Goal: Task Accomplishment & Management: Use online tool/utility

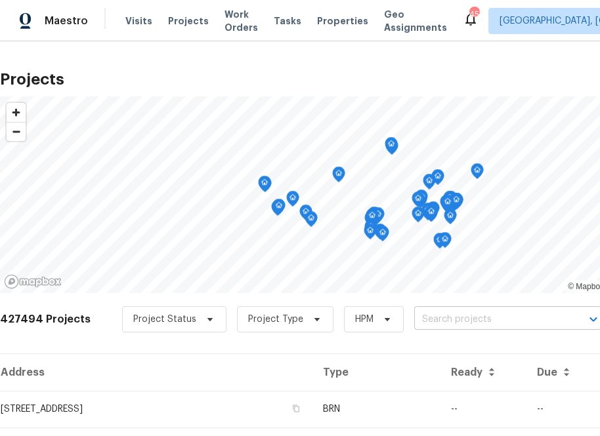
click at [464, 317] on input "text" at bounding box center [489, 320] width 150 height 20
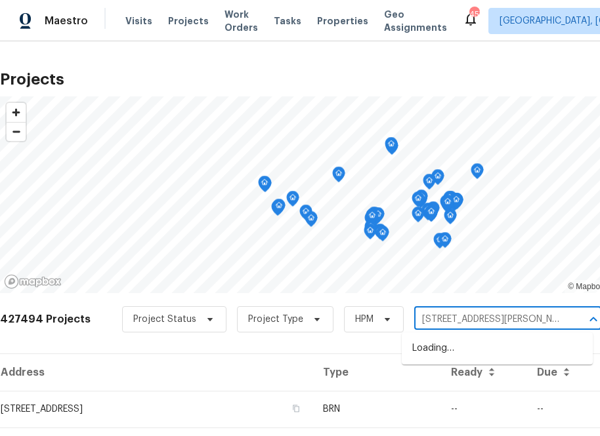
type input "[STREET_ADDRESS]"
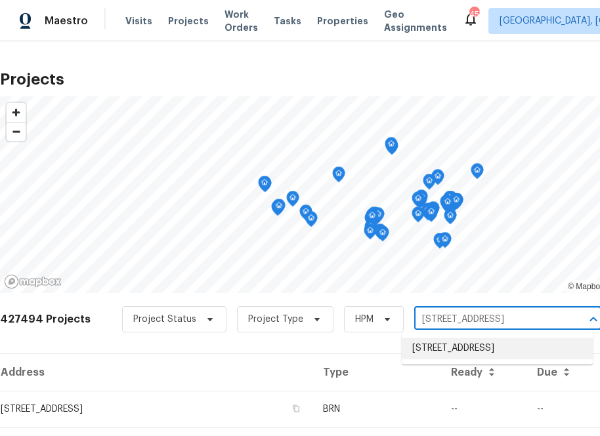
click at [491, 345] on li "[STREET_ADDRESS]" at bounding box center [496, 349] width 191 height 22
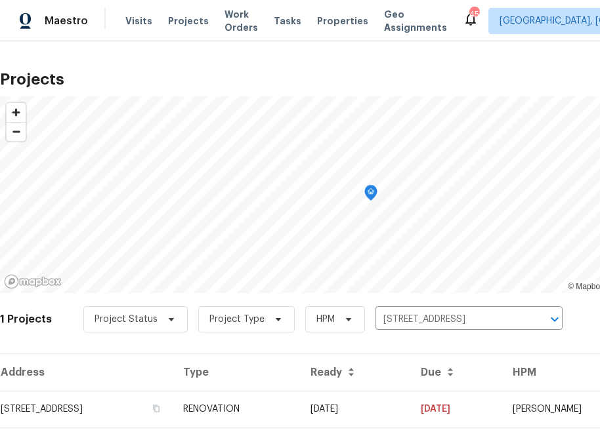
scroll to position [33, 0]
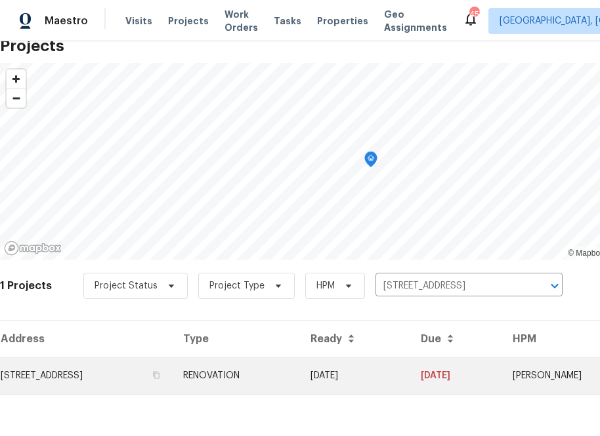
click at [131, 374] on td "[STREET_ADDRESS]" at bounding box center [86, 375] width 173 height 37
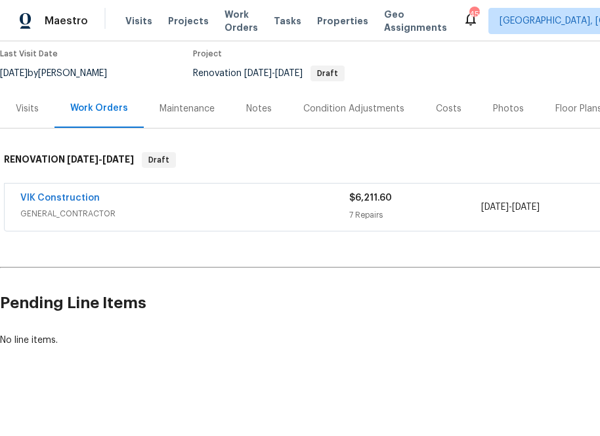
scroll to position [110, 142]
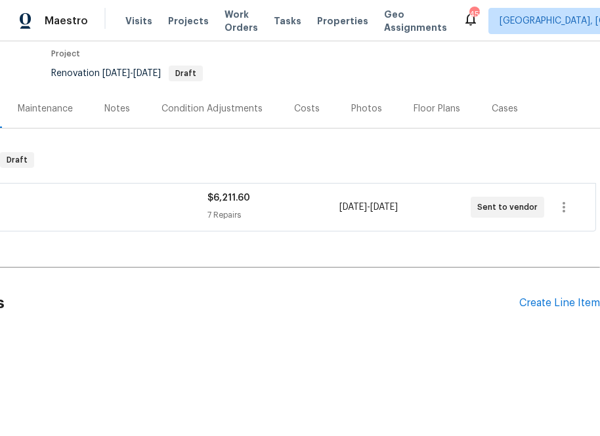
click at [554, 294] on div "Pending Line Items Create Line Item" at bounding box center [228, 303] width 741 height 61
click at [554, 308] on div "Create Line Item" at bounding box center [559, 303] width 81 height 12
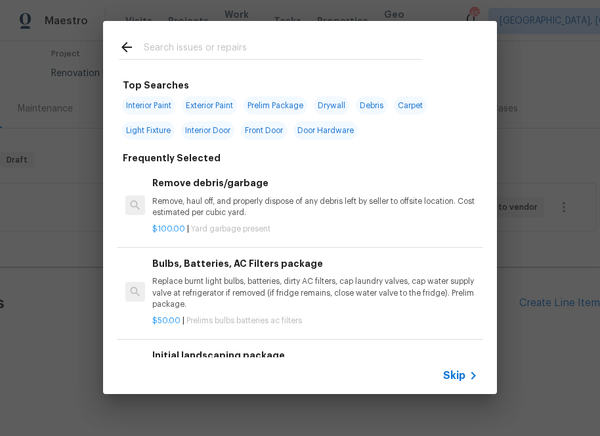
click at [457, 373] on span "Skip" at bounding box center [454, 375] width 22 height 13
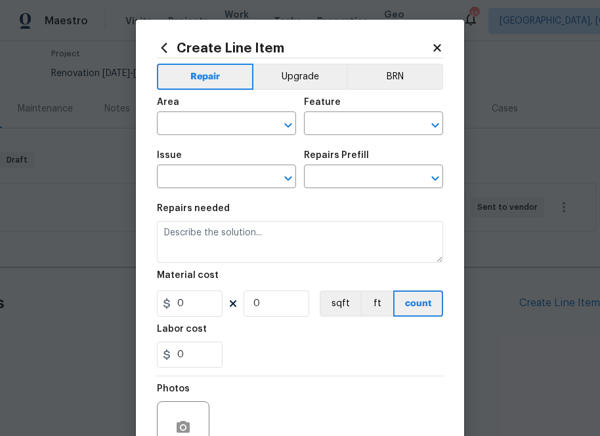
click at [158, 50] on icon at bounding box center [164, 48] width 14 height 14
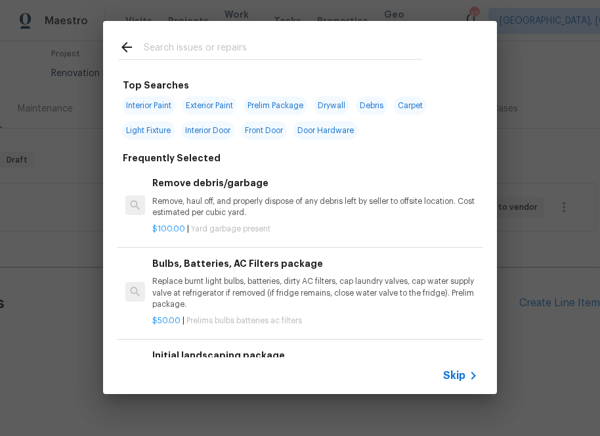
click at [199, 56] on input "text" at bounding box center [283, 49] width 278 height 20
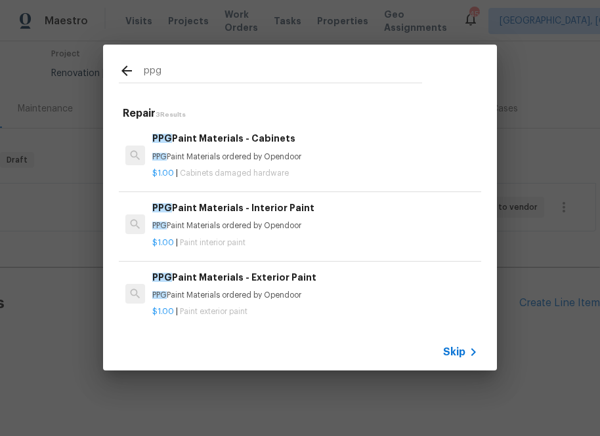
type input "ppg"
click at [203, 213] on h6 "PPG Paint Materials - Interior Paint" at bounding box center [314, 208] width 325 height 14
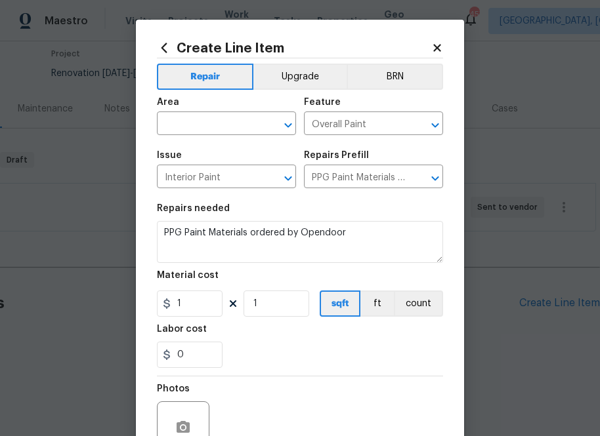
click at [195, 147] on span "Issue Interior Paint ​" at bounding box center [226, 169] width 139 height 53
click at [195, 133] on input "text" at bounding box center [208, 125] width 102 height 20
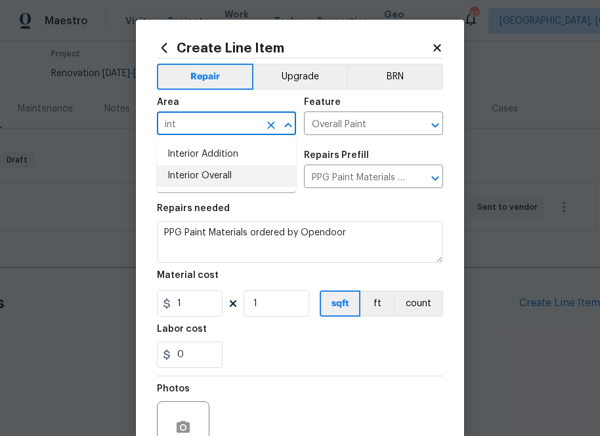
click at [175, 181] on li "Interior Overall" at bounding box center [226, 176] width 139 height 22
type input "Interior Overall"
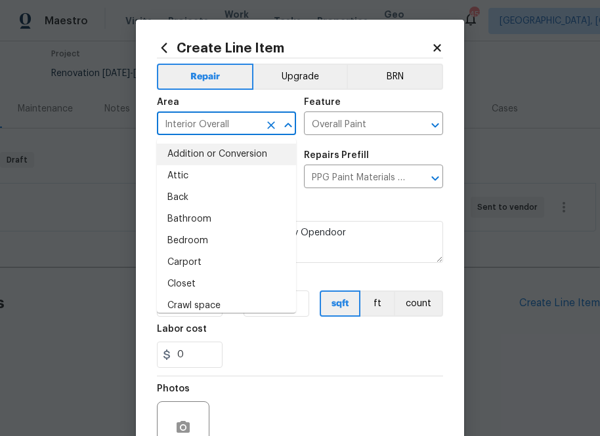
click at [344, 201] on section "Repairs needed PPG Paint Materials ordered by Opendoor Material cost 1 1 sqft f…" at bounding box center [300, 286] width 286 height 180
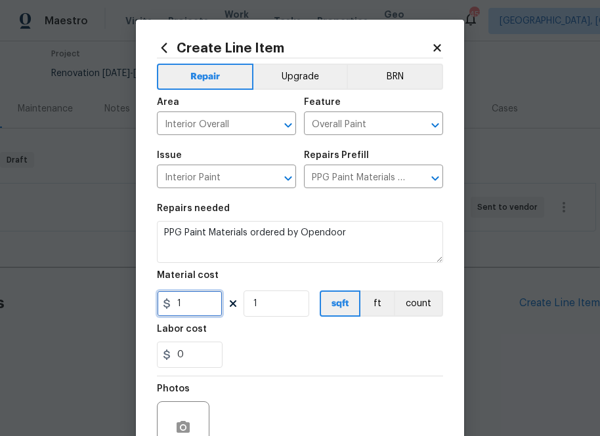
click at [204, 298] on input "1" at bounding box center [190, 304] width 66 height 26
paste input "412.16"
type input "412.16"
click at [266, 353] on div "0" at bounding box center [300, 355] width 286 height 26
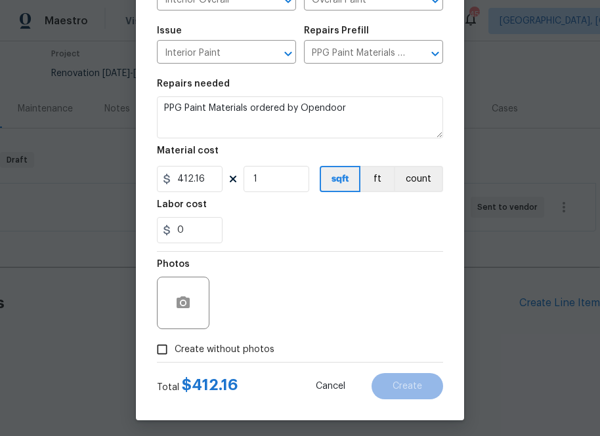
scroll to position [129, 0]
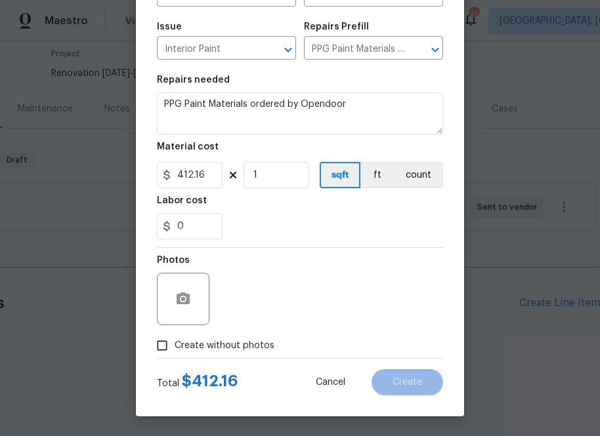
click at [236, 348] on span "Create without photos" at bounding box center [224, 346] width 100 height 14
click at [174, 348] on input "Create without photos" at bounding box center [162, 345] width 25 height 25
checkbox input "true"
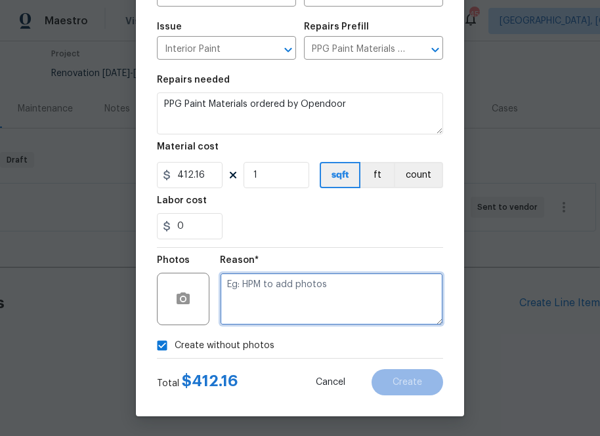
click at [270, 322] on textarea at bounding box center [331, 299] width 223 height 52
type textarea "na"
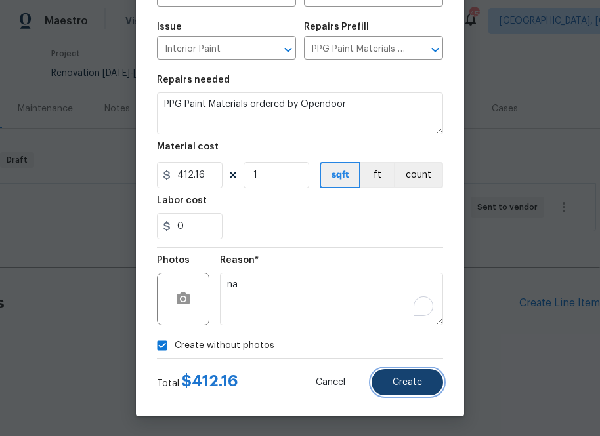
click at [403, 384] on span "Create" at bounding box center [407, 383] width 30 height 10
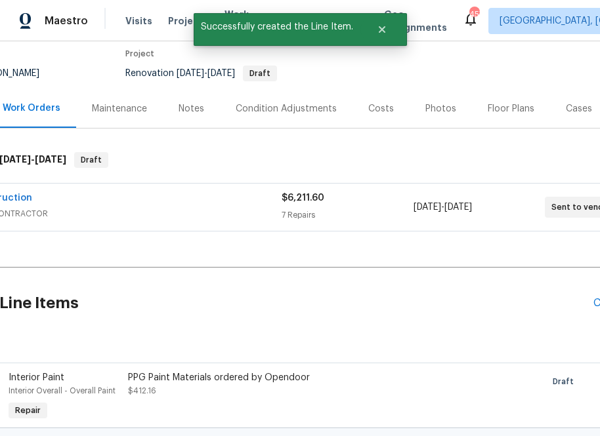
scroll to position [110, 0]
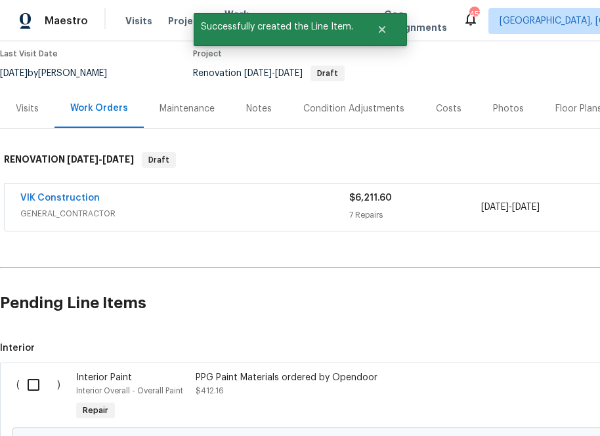
click at [35, 383] on input "checkbox" at bounding box center [38, 385] width 37 height 28
checkbox input "true"
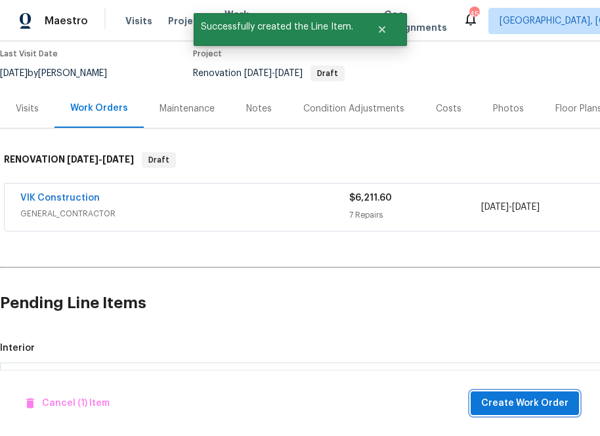
click at [504, 398] on span "Create Work Order" at bounding box center [524, 404] width 87 height 16
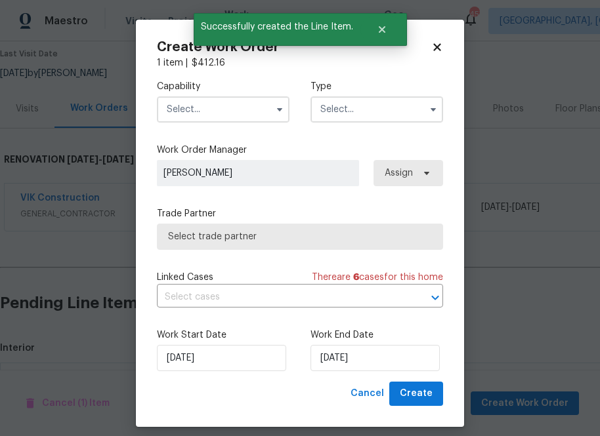
click at [243, 105] on input "text" at bounding box center [223, 109] width 133 height 26
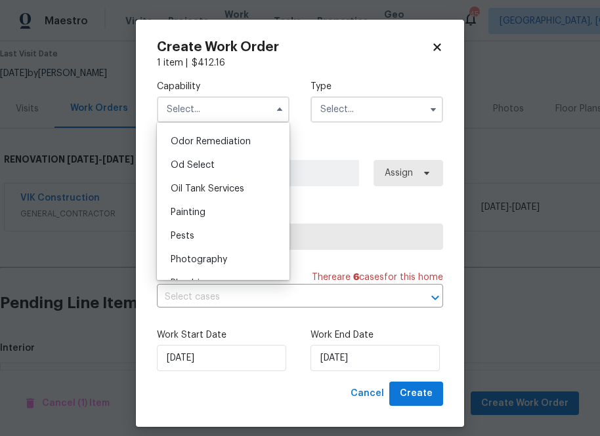
scroll to position [1030, 0]
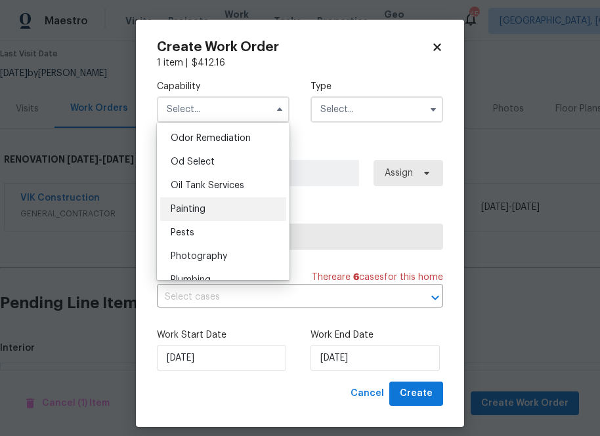
click at [243, 211] on div "Painting" at bounding box center [223, 209] width 126 height 24
type input "Painting"
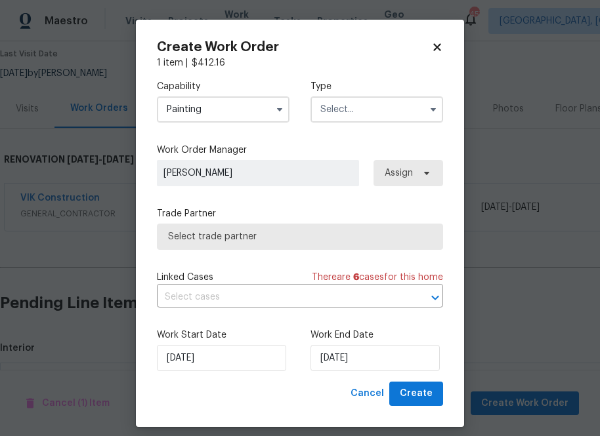
click at [375, 126] on div "Capability Painting Agent Appliance Bathtub Resurfacing BRN And Lrr Broker Cabi…" at bounding box center [300, 102] width 286 height 64
click at [375, 115] on input "text" at bounding box center [376, 109] width 133 height 26
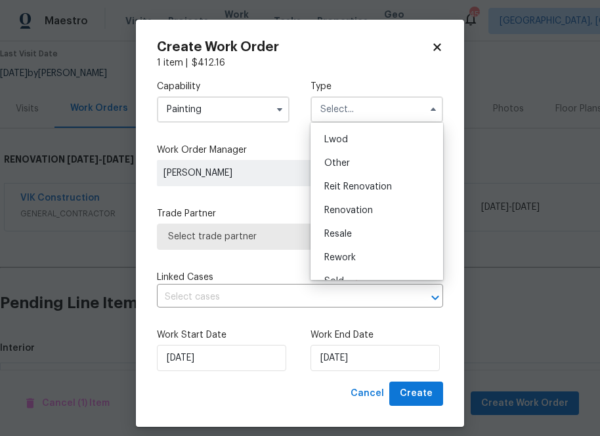
scroll to position [142, 0]
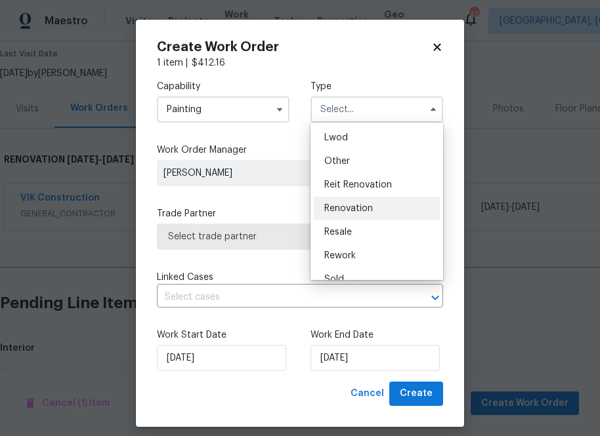
click at [373, 210] on div "Renovation" at bounding box center [377, 209] width 126 height 24
type input "Renovation"
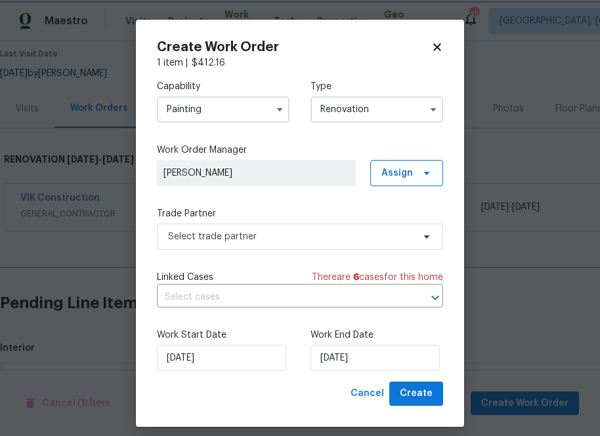
scroll to position [0, 0]
click at [416, 171] on span "Assign" at bounding box center [406, 173] width 73 height 26
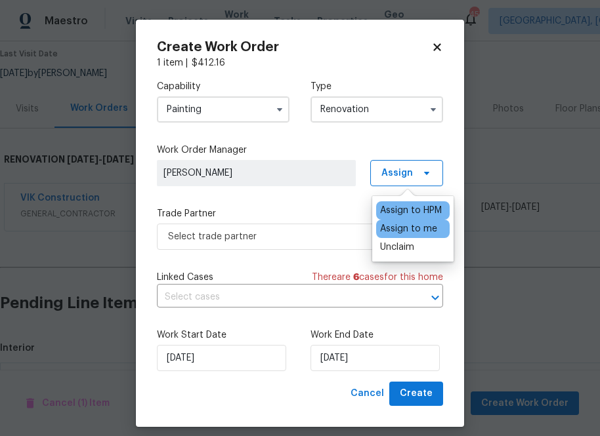
click at [407, 226] on div "Assign to me" at bounding box center [408, 228] width 57 height 13
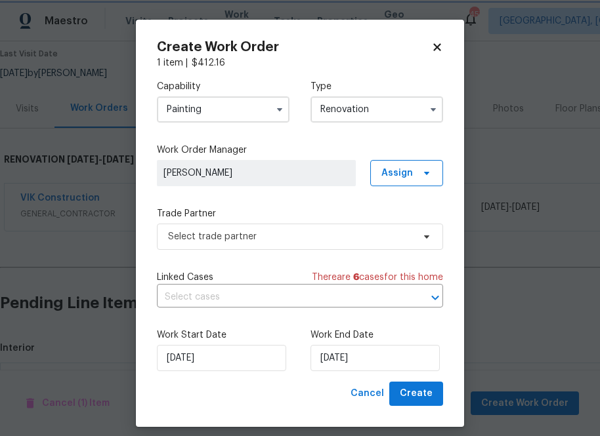
click at [288, 251] on div "Capability Painting Type Renovation Work Order Manager [PERSON_NAME] Assign Tra…" at bounding box center [300, 226] width 286 height 312
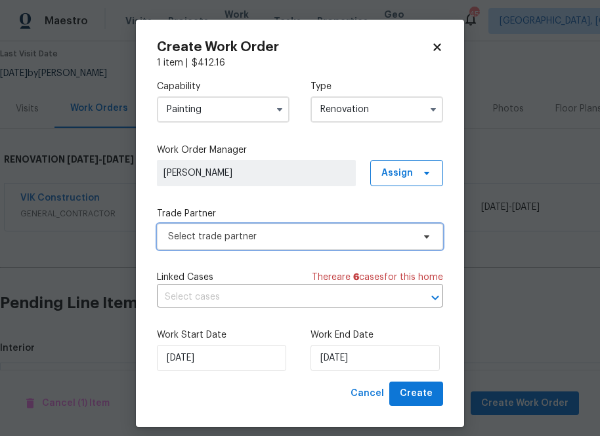
click at [290, 243] on span "Select trade partner" at bounding box center [290, 236] width 245 height 13
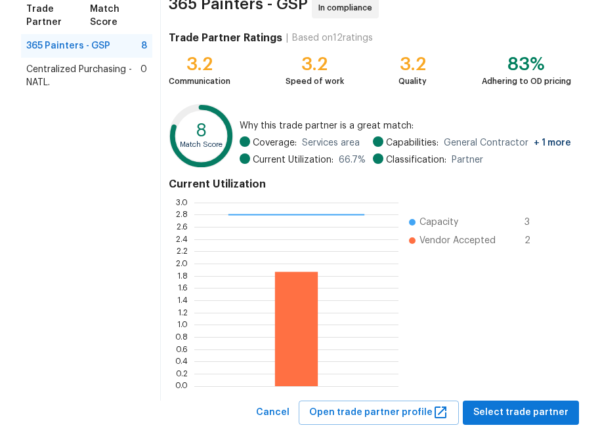
scroll to position [115, 0]
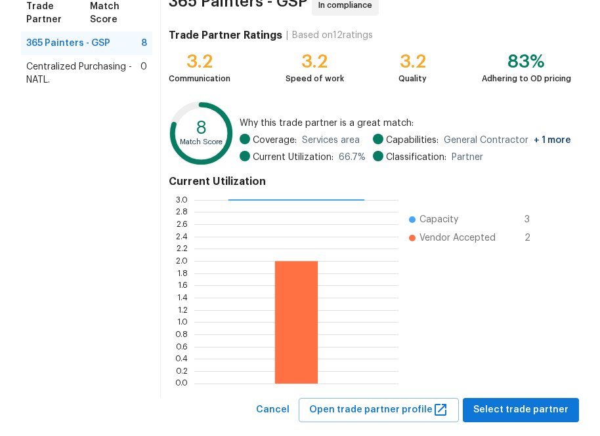
click at [71, 60] on span "Centralized Purchasing - NATL." at bounding box center [83, 73] width 114 height 26
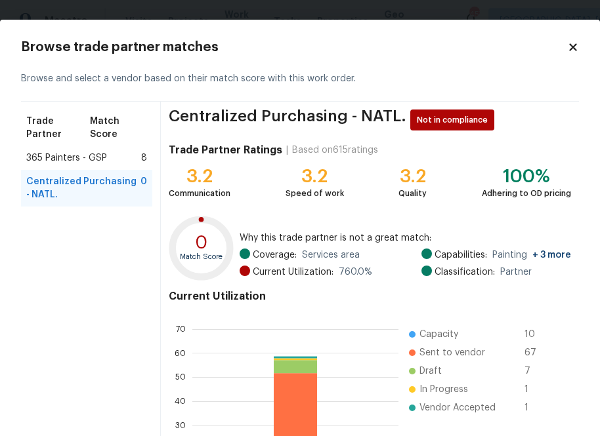
scroll to position [141, 0]
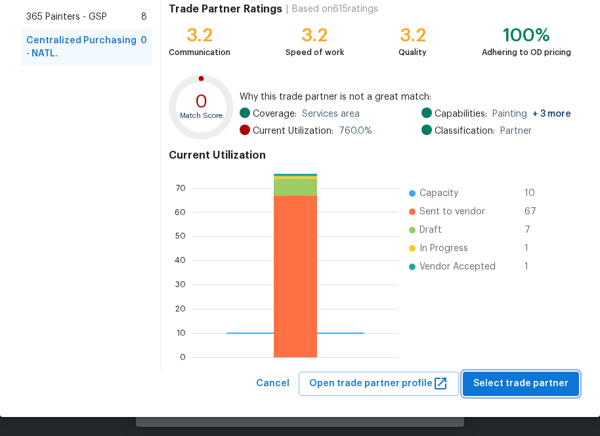
click at [526, 372] on button "Select trade partner" at bounding box center [520, 384] width 116 height 24
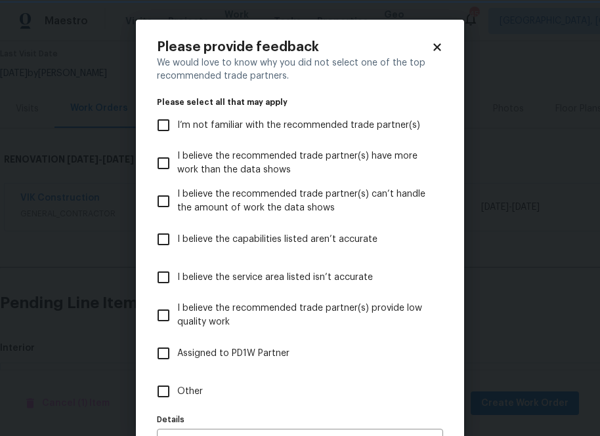
scroll to position [83, 0]
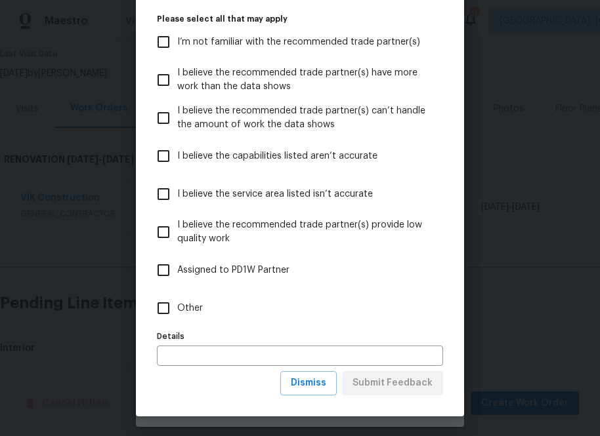
click at [192, 312] on span "Other" at bounding box center [190, 309] width 26 height 14
click at [177, 312] on input "Other" at bounding box center [164, 309] width 28 height 28
checkbox input "true"
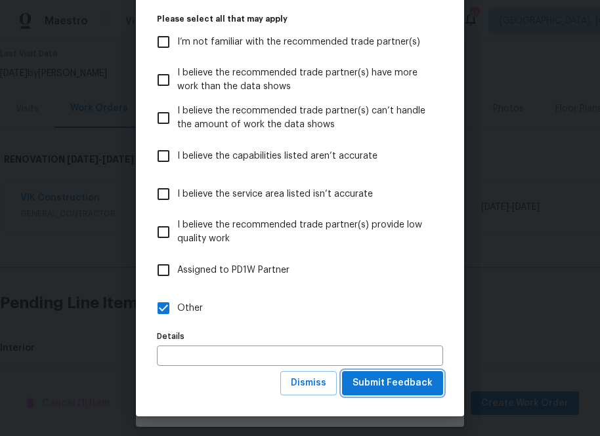
click at [395, 395] on button "Submit Feedback" at bounding box center [392, 383] width 101 height 24
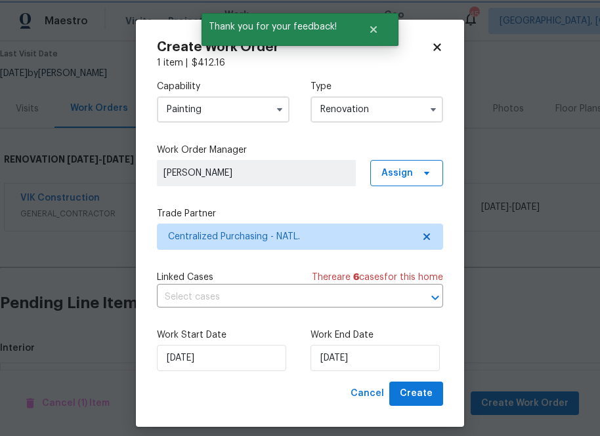
scroll to position [0, 0]
click at [413, 398] on span "Create" at bounding box center [415, 394] width 33 height 16
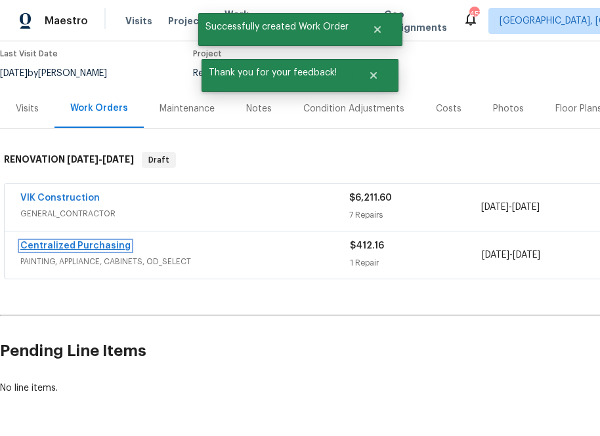
click at [74, 243] on link "Centralized Purchasing" at bounding box center [75, 245] width 110 height 9
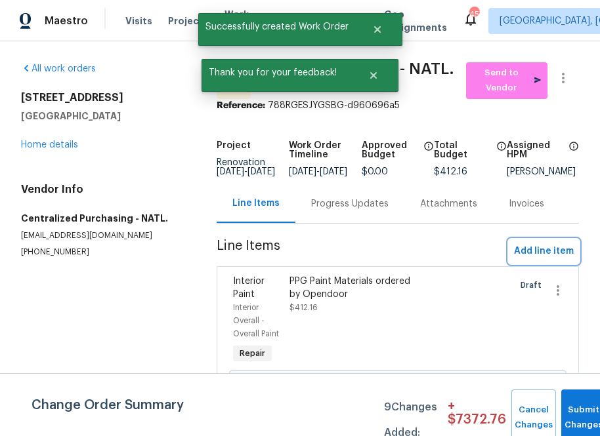
click at [544, 256] on span "Add line item" at bounding box center [544, 251] width 60 height 16
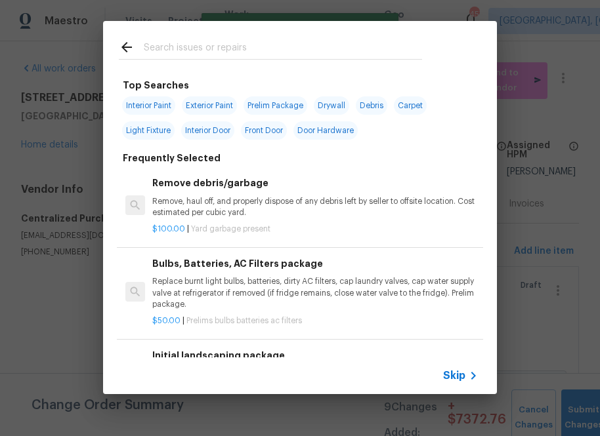
click at [337, 52] on input "text" at bounding box center [283, 49] width 278 height 20
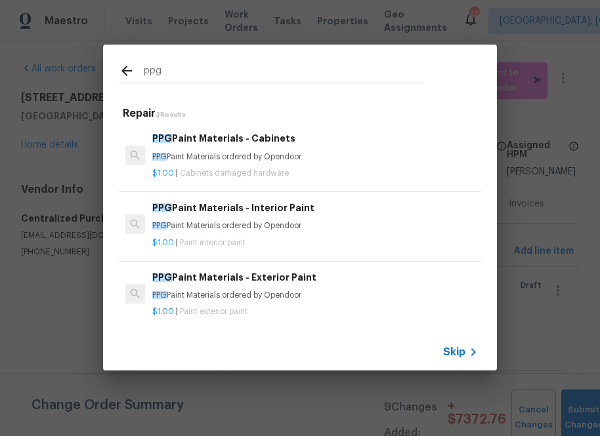
type input "ppg"
click at [214, 293] on p "PPG Paint Materials ordered by Opendoor" at bounding box center [314, 295] width 325 height 11
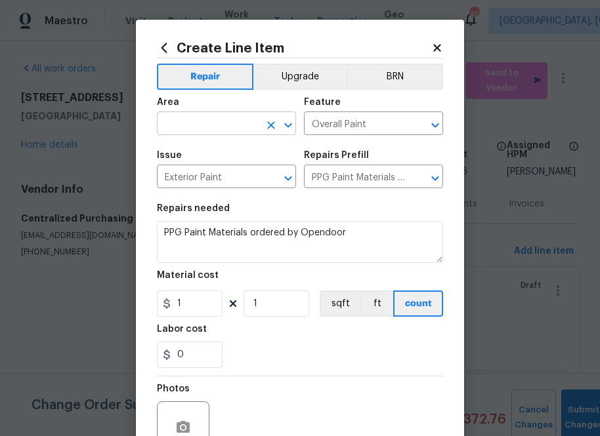
click at [211, 121] on input "text" at bounding box center [208, 125] width 102 height 20
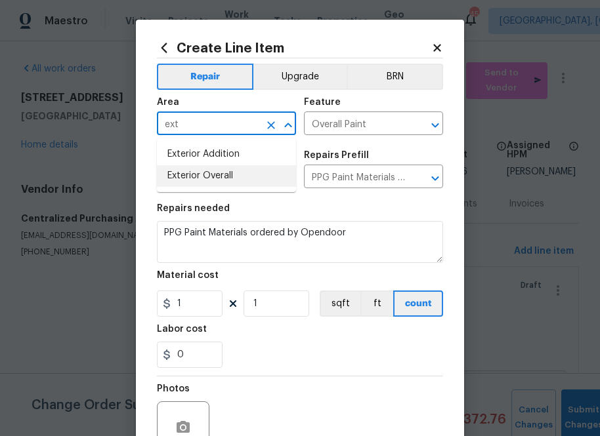
click at [203, 171] on li "Exterior Overall" at bounding box center [226, 176] width 139 height 22
type input "Exterior Overall"
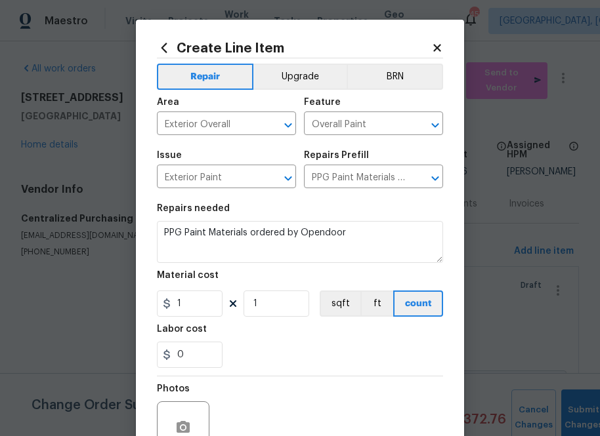
click at [356, 211] on div "Repairs needed" at bounding box center [300, 212] width 286 height 17
click at [213, 293] on input "1" at bounding box center [190, 304] width 66 height 26
paste input "336.08"
type input "336.08"
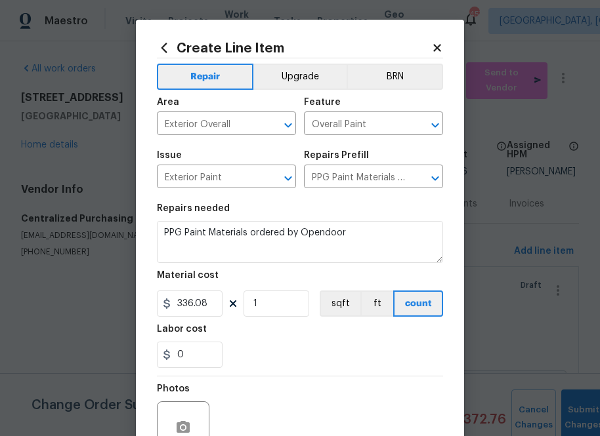
click at [270, 355] on div "0" at bounding box center [300, 355] width 286 height 26
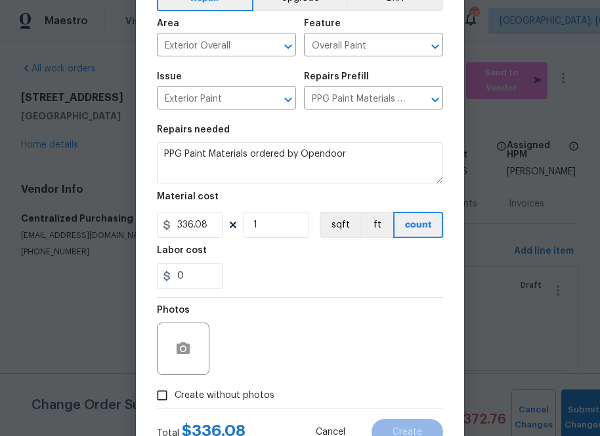
scroll to position [129, 0]
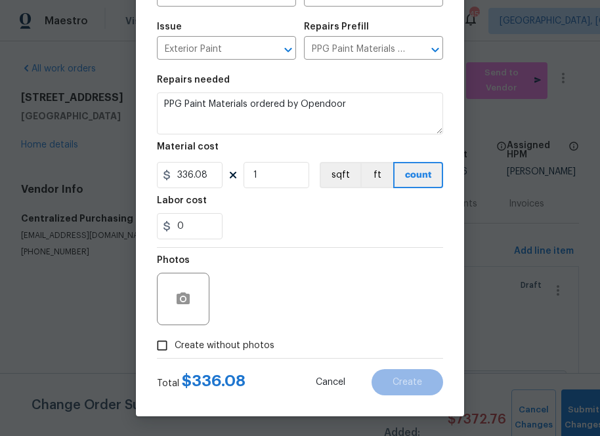
click at [259, 349] on span "Create without photos" at bounding box center [224, 346] width 100 height 14
click at [174, 349] on input "Create without photos" at bounding box center [162, 345] width 25 height 25
checkbox input "true"
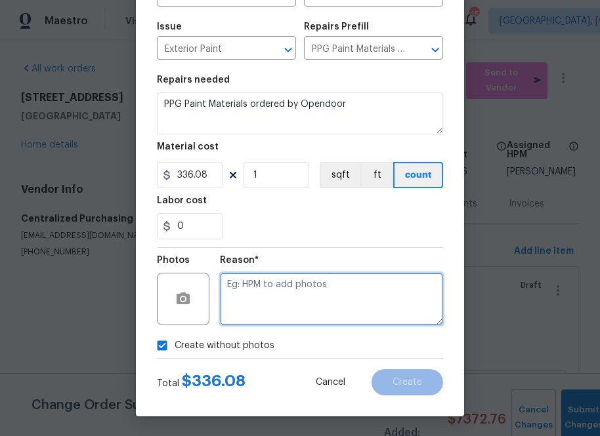
click at [281, 293] on textarea at bounding box center [331, 299] width 223 height 52
type textarea "na"
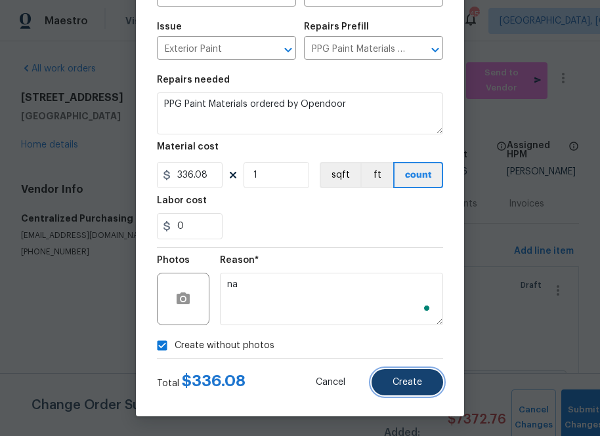
click at [413, 378] on span "Create" at bounding box center [407, 383] width 30 height 10
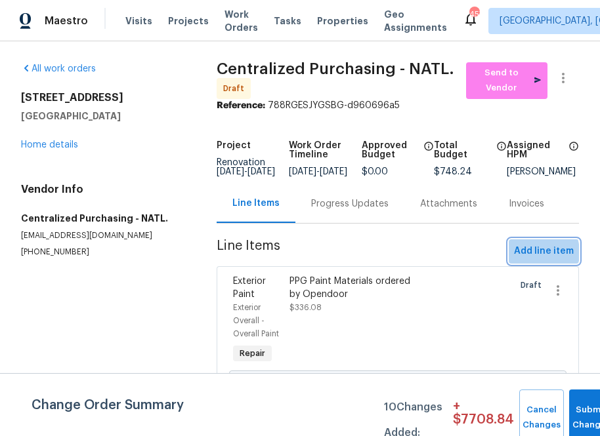
click at [532, 260] on span "Add line item" at bounding box center [544, 251] width 60 height 16
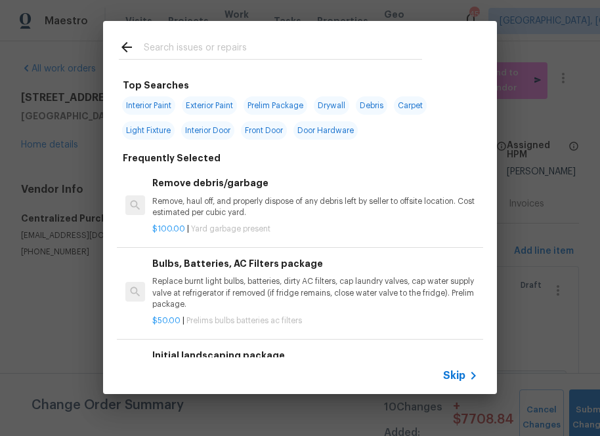
click at [314, 58] on input "text" at bounding box center [283, 49] width 278 height 20
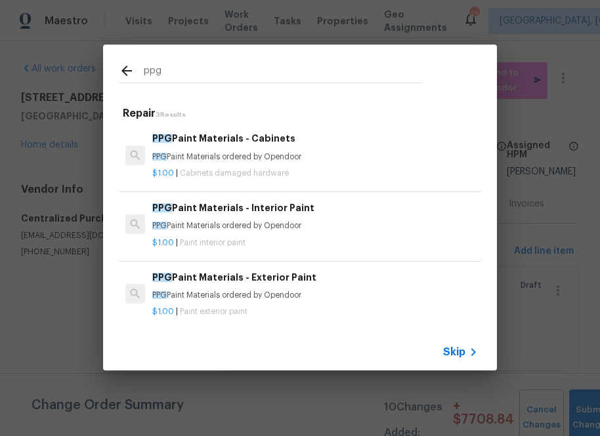
type input "ppg"
click at [231, 157] on p "PPG Paint Materials ordered by Opendoor" at bounding box center [314, 157] width 325 height 11
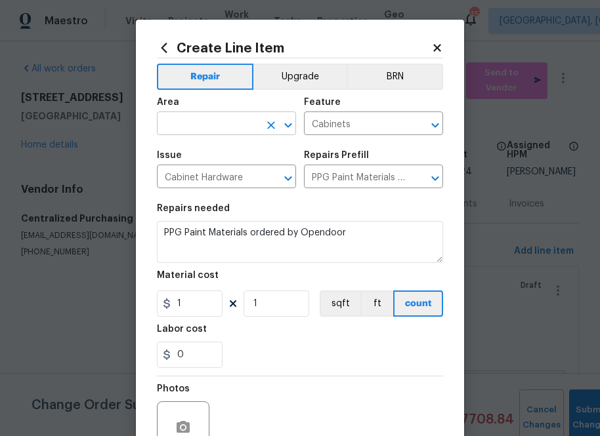
click at [239, 120] on input "text" at bounding box center [208, 125] width 102 height 20
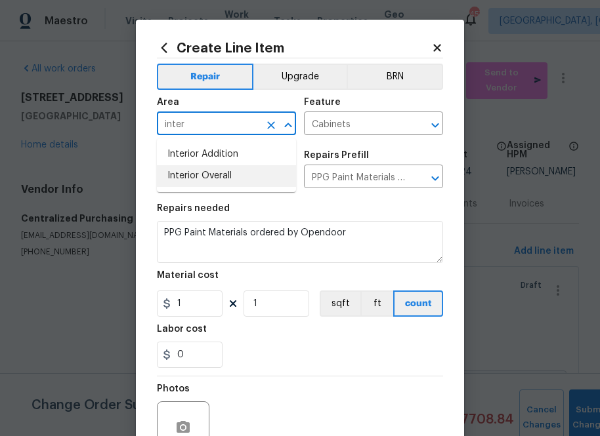
click at [212, 178] on li "Interior Overall" at bounding box center [226, 176] width 139 height 22
type input "Interior Overall"
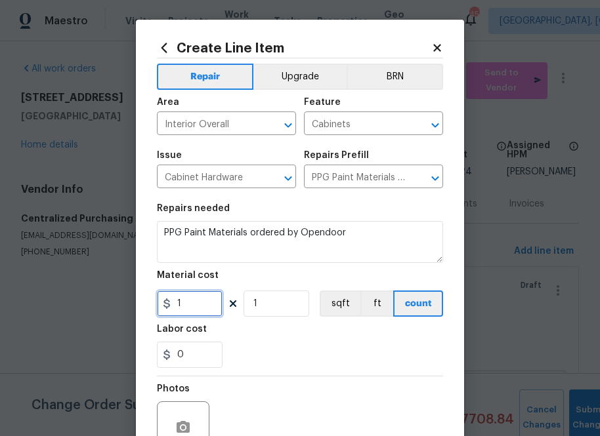
click at [184, 314] on input "1" at bounding box center [190, 304] width 66 height 26
paste input "797.34"
type input "797.34"
click at [312, 361] on div "0" at bounding box center [300, 355] width 286 height 26
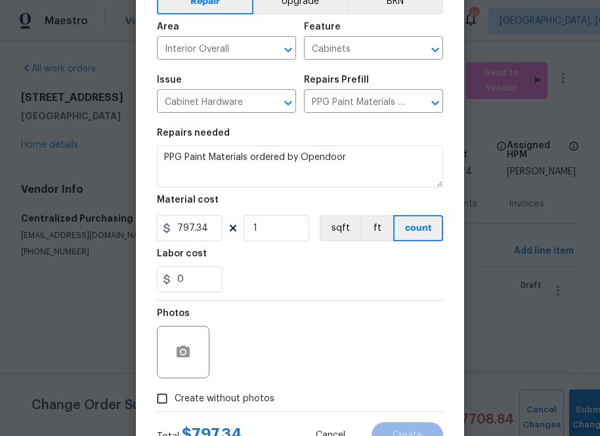
scroll to position [77, 0]
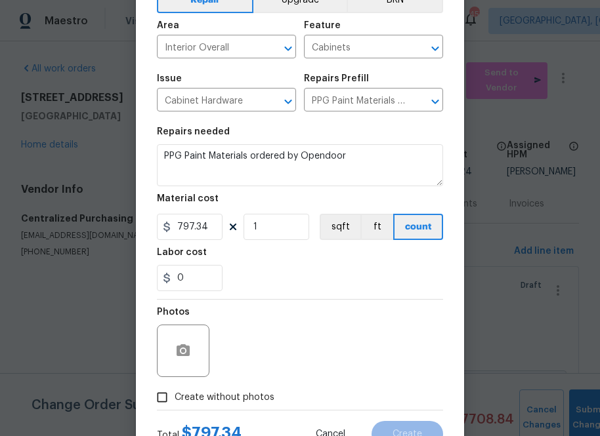
click at [257, 394] on span "Create without photos" at bounding box center [224, 398] width 100 height 14
click at [174, 394] on input "Create without photos" at bounding box center [162, 397] width 25 height 25
checkbox input "true"
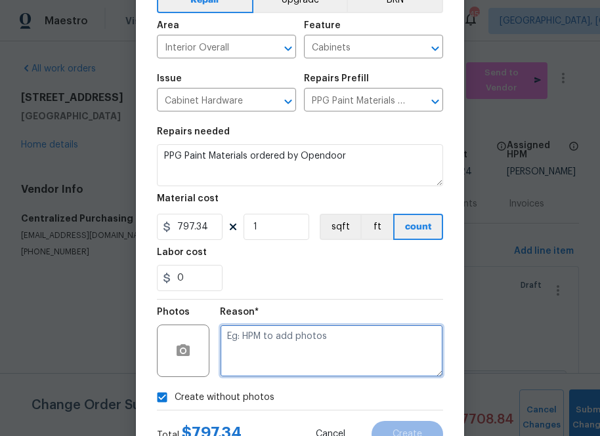
click at [290, 333] on textarea at bounding box center [331, 351] width 223 height 52
type textarea "na"
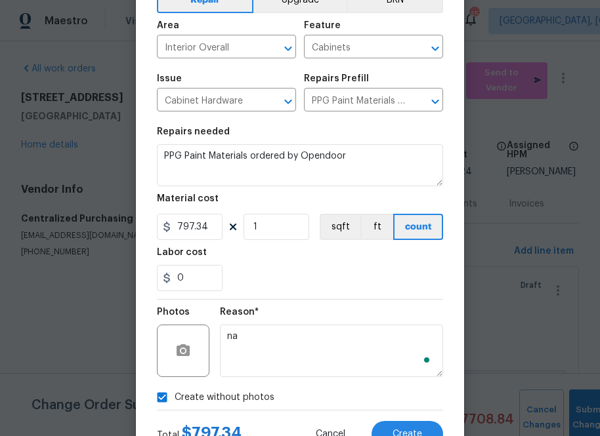
click at [304, 298] on section "Repairs needed PPG Paint Materials ordered by Opendoor Material cost 797.34 1 s…" at bounding box center [300, 209] width 286 height 180
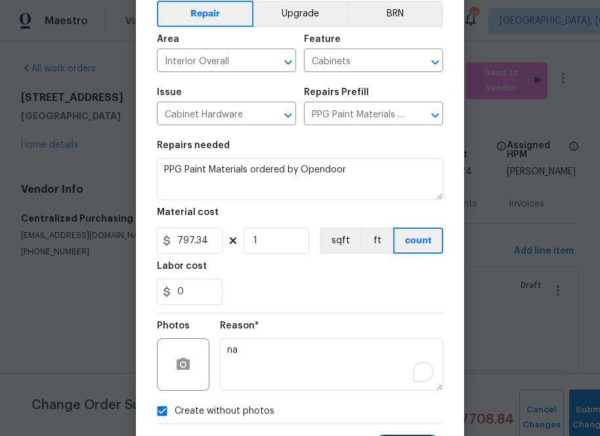
scroll to position [129, 0]
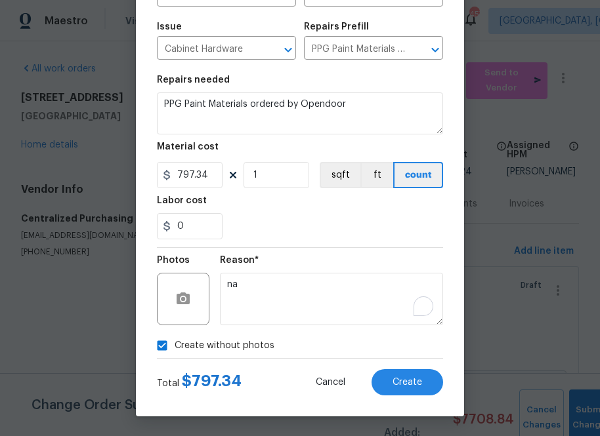
click at [417, 397] on div "Create Line Item Repair Upgrade BRN Area Interior Overall ​ Feature Cabinets ​ …" at bounding box center [300, 153] width 328 height 525
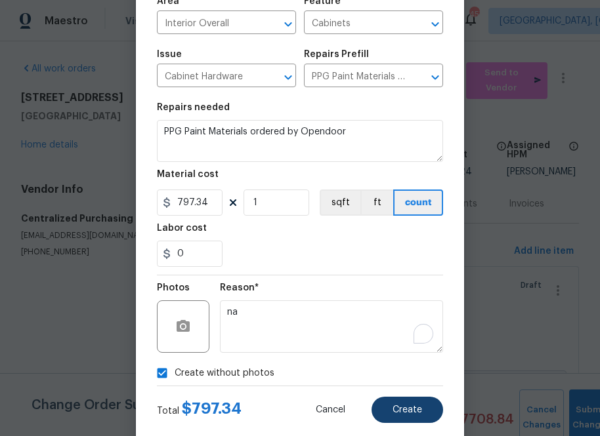
scroll to position [127, 0]
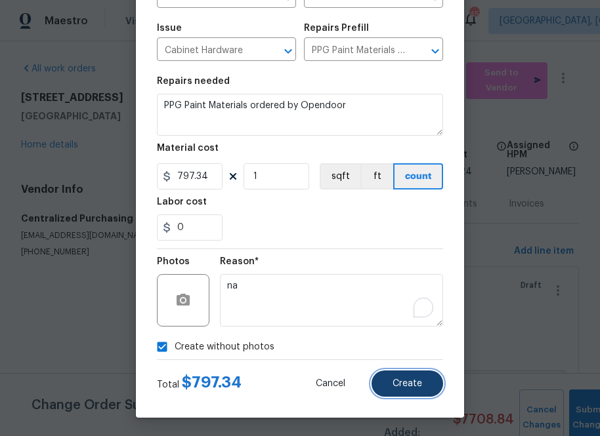
click at [411, 383] on span "Create" at bounding box center [407, 384] width 30 height 10
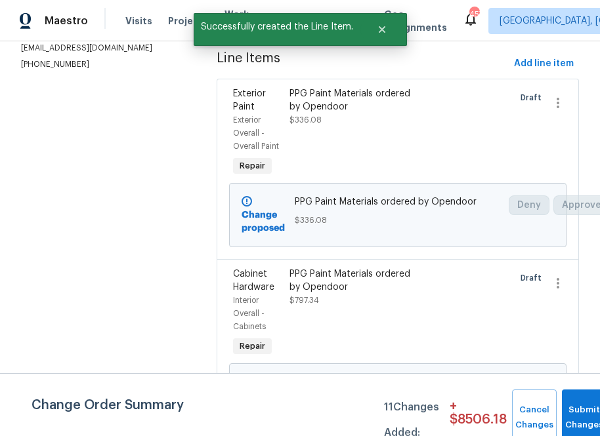
scroll to position [0, 0]
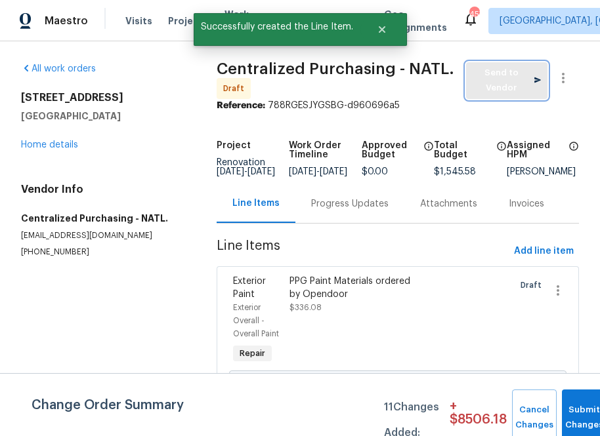
click at [511, 66] on span "Send to Vendor" at bounding box center [506, 81] width 68 height 30
